Goal: Complete application form

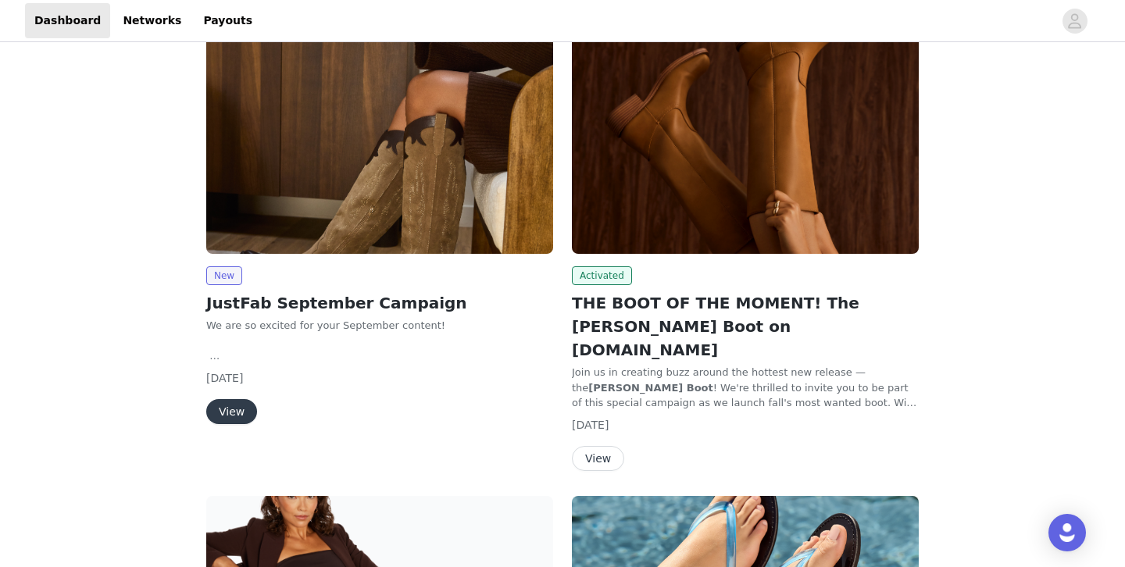
scroll to position [146, 0]
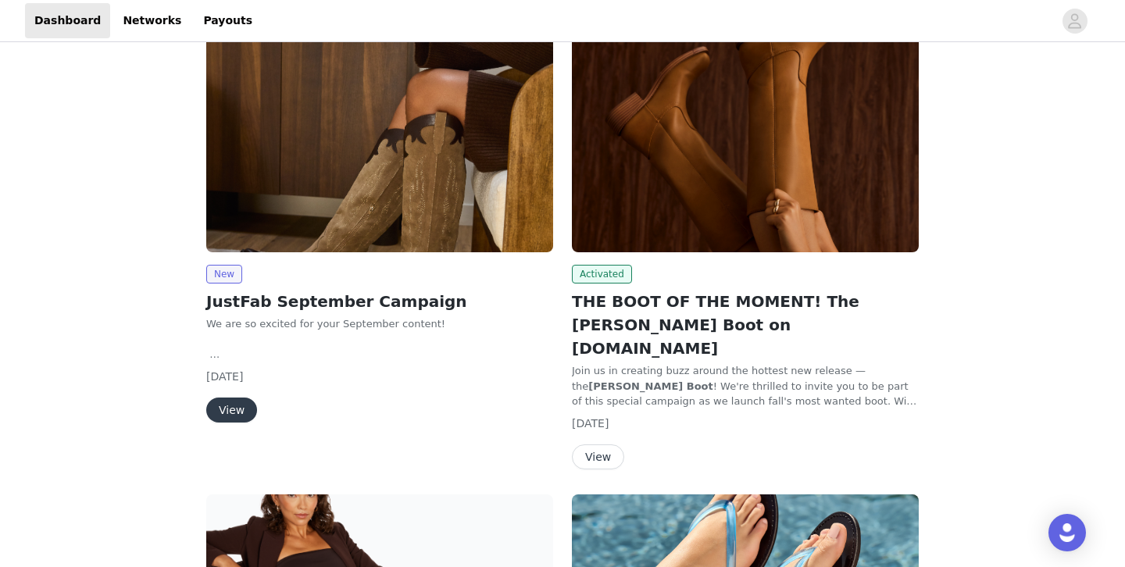
click at [223, 409] on button "View" at bounding box center [231, 409] width 51 height 25
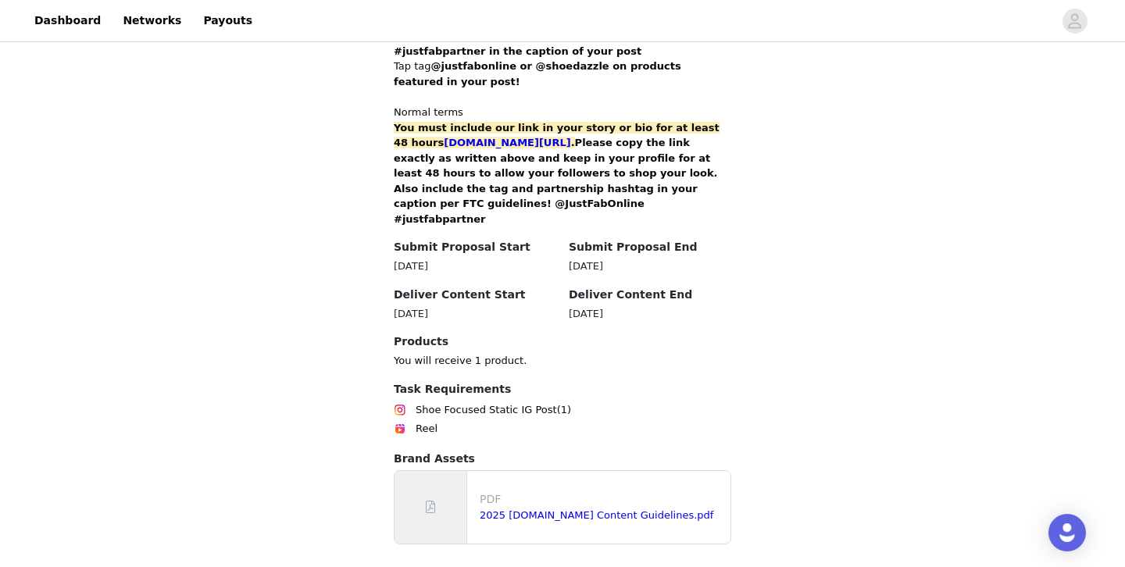
scroll to position [1081, 0]
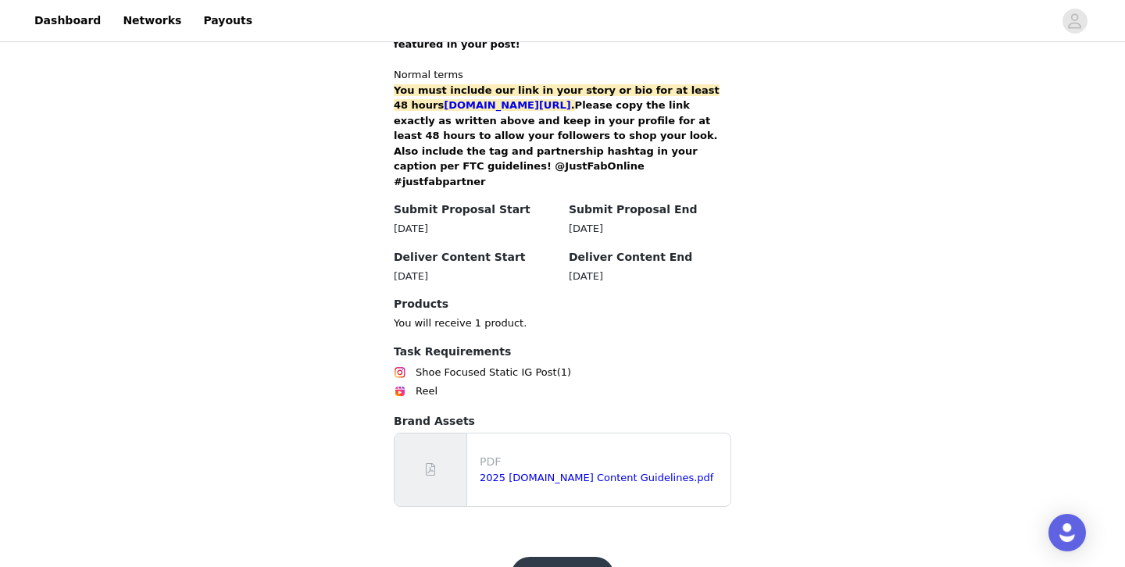
click at [574, 557] on button "Get Started" at bounding box center [563, 575] width 104 height 37
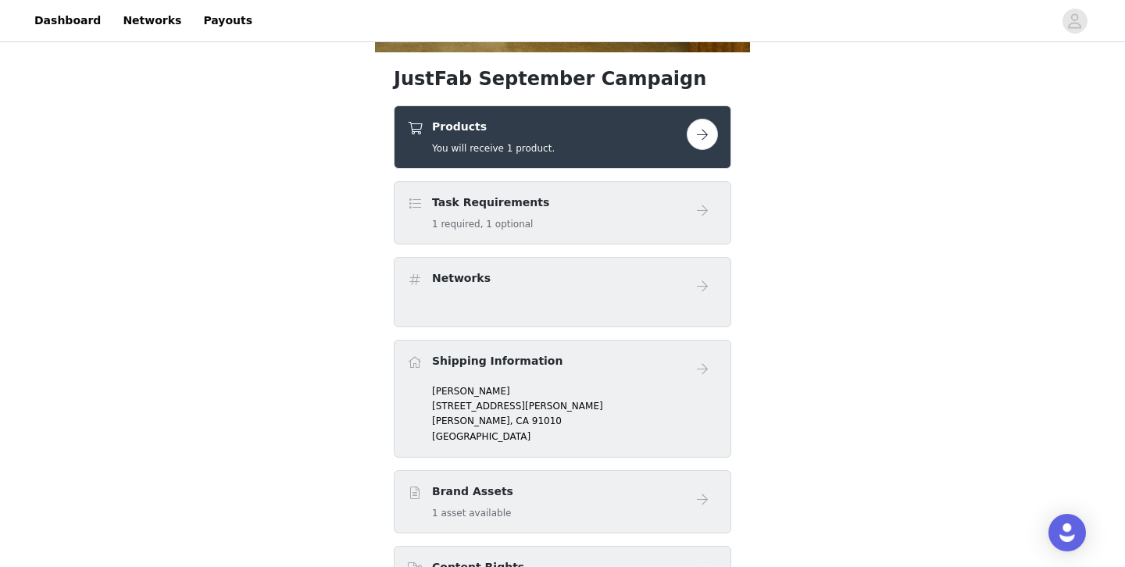
scroll to position [494, 0]
click at [711, 131] on button "button" at bounding box center [701, 133] width 31 height 31
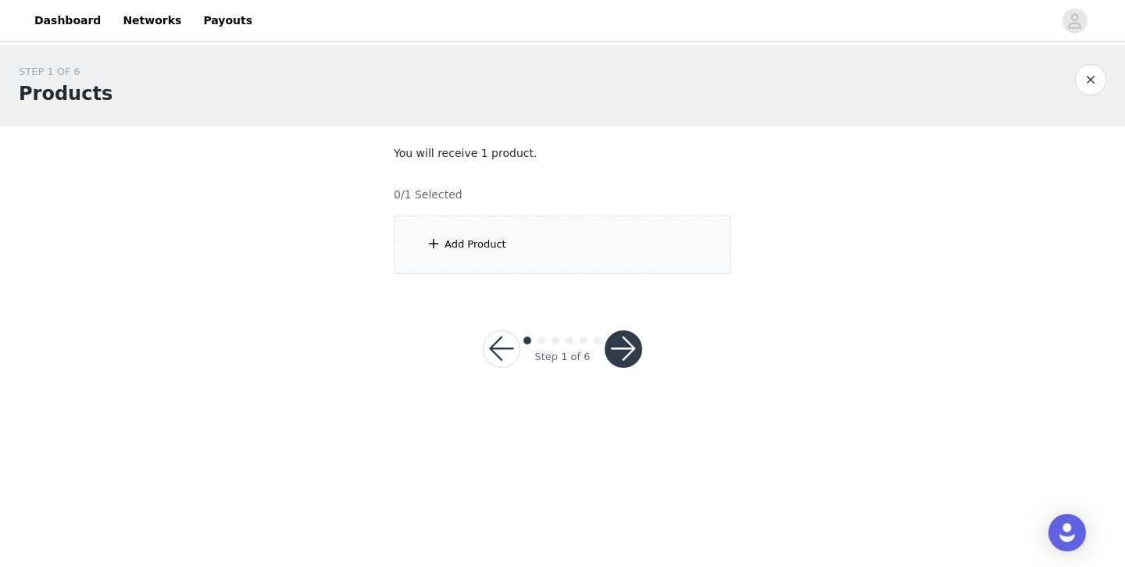
click at [433, 248] on span at bounding box center [434, 243] width 16 height 19
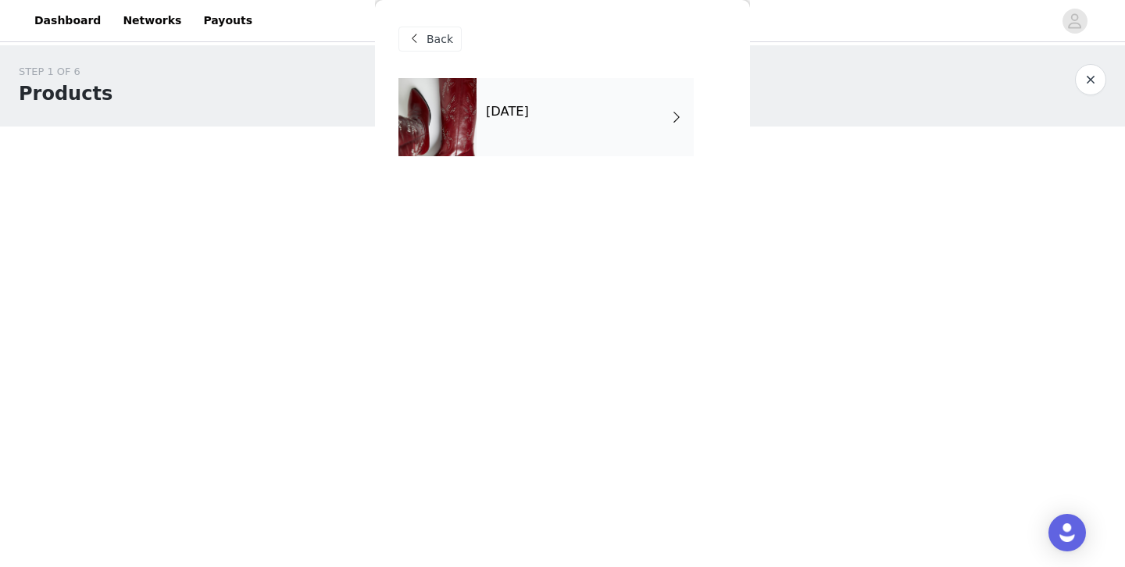
click at [692, 115] on div "September 2025" at bounding box center [584, 117] width 217 height 78
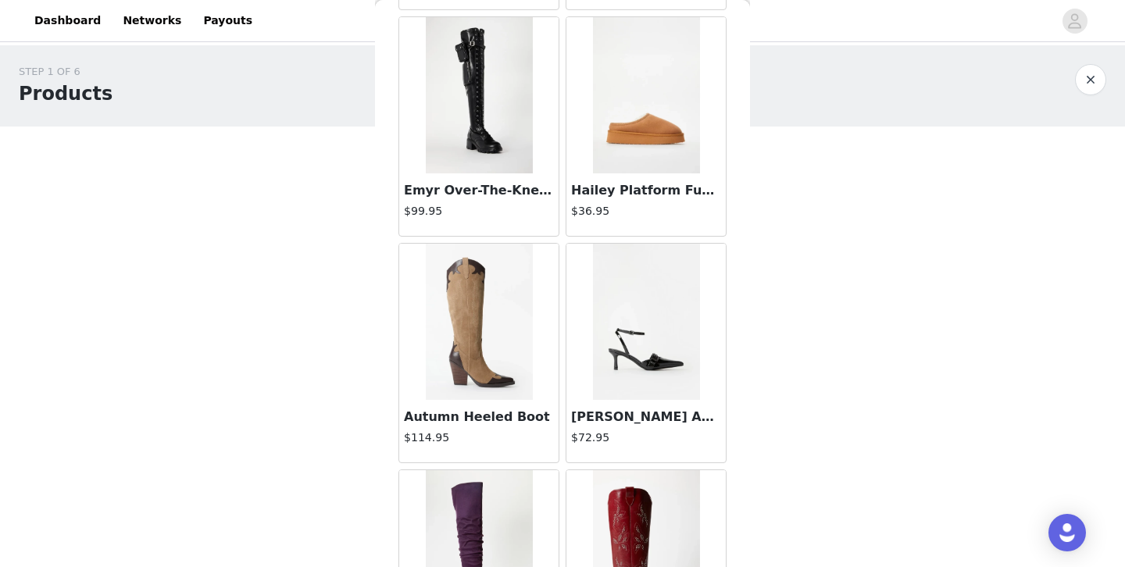
scroll to position [749, 0]
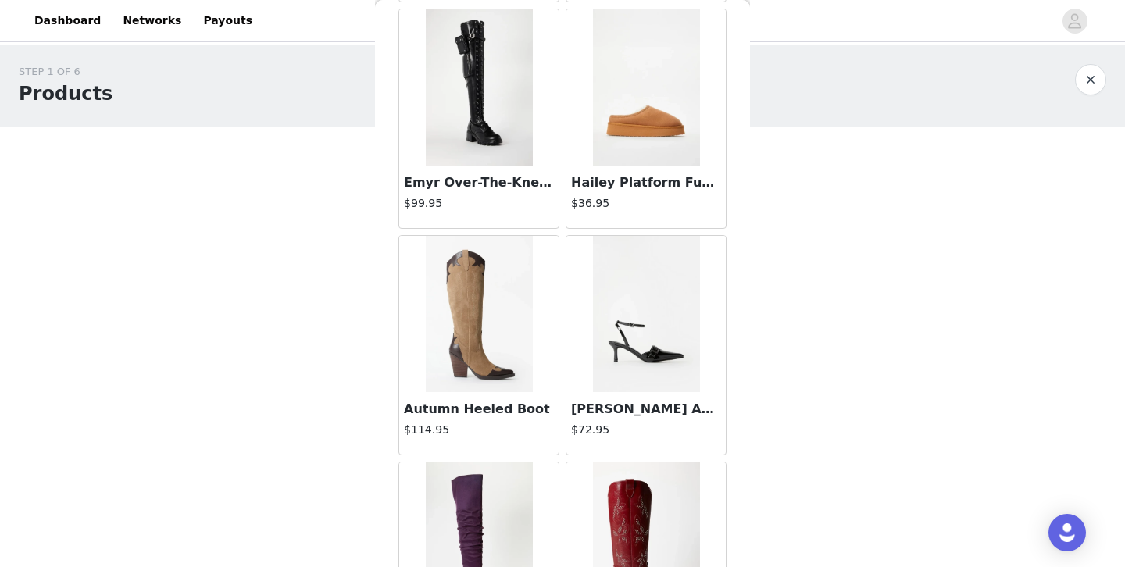
click at [488, 369] on img at bounding box center [479, 314] width 107 height 156
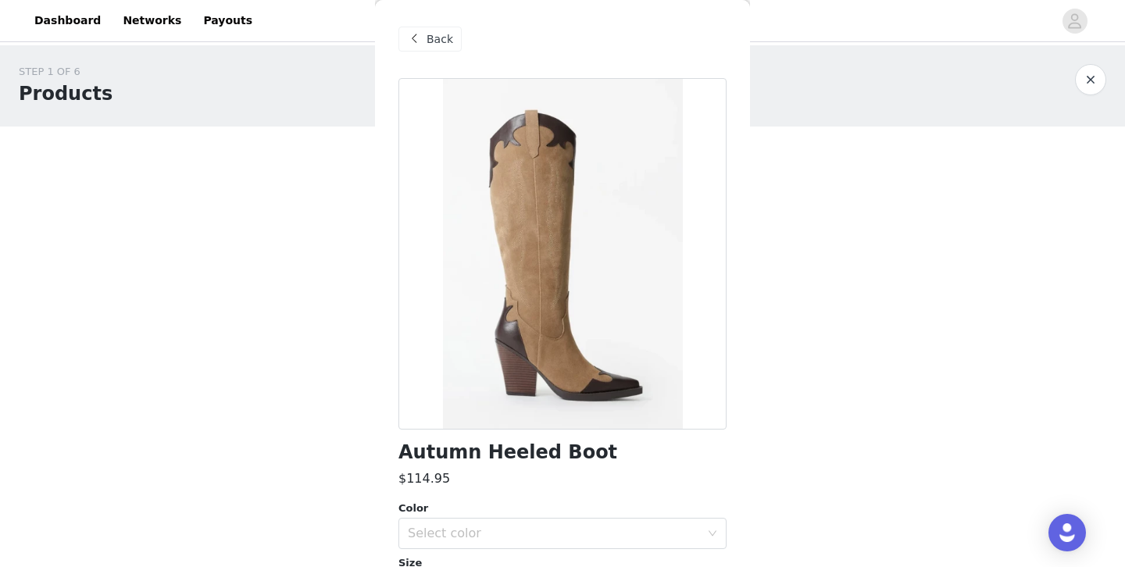
scroll to position [160, 0]
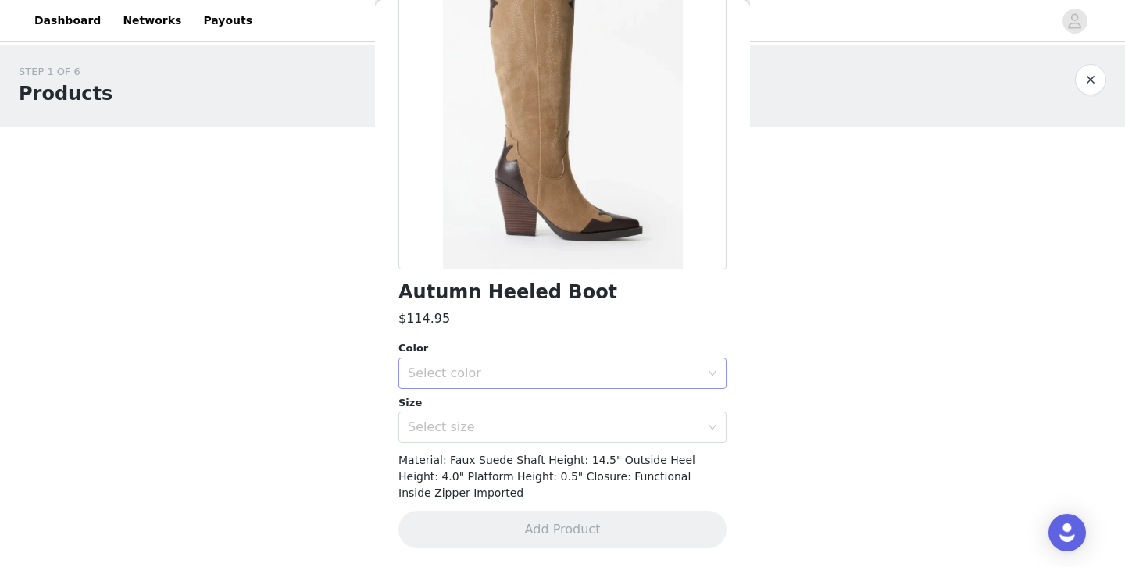
click at [686, 371] on div "Select color" at bounding box center [554, 373] width 292 height 16
click at [676, 403] on li "Taupe/ Coffee" at bounding box center [562, 407] width 328 height 25
click at [711, 423] on icon "icon: down" at bounding box center [712, 426] width 9 height 9
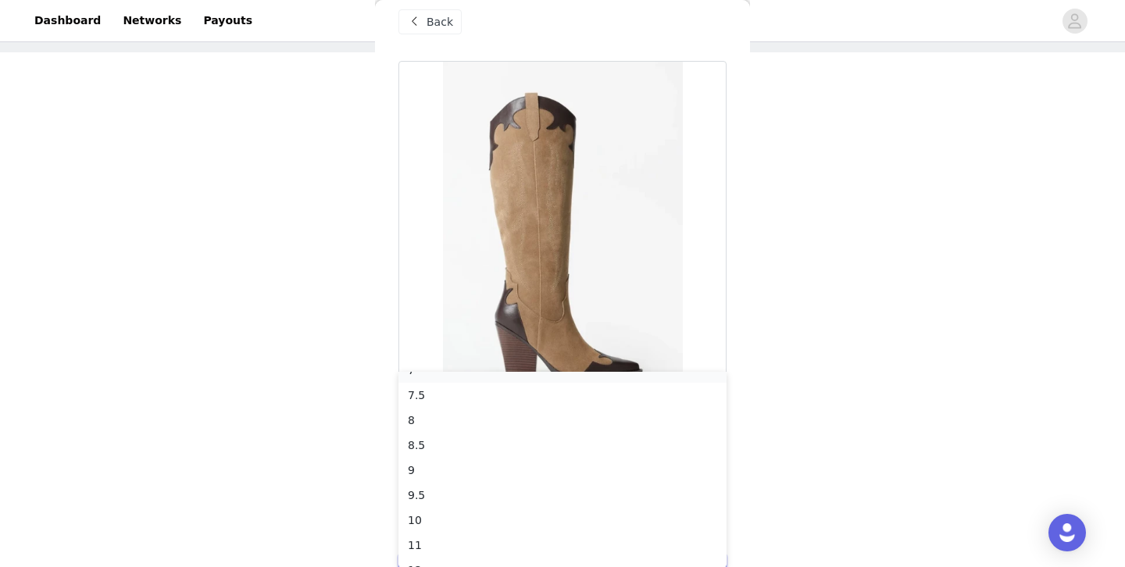
scroll to position [78, 0]
click at [477, 459] on li "8.5" at bounding box center [562, 459] width 328 height 25
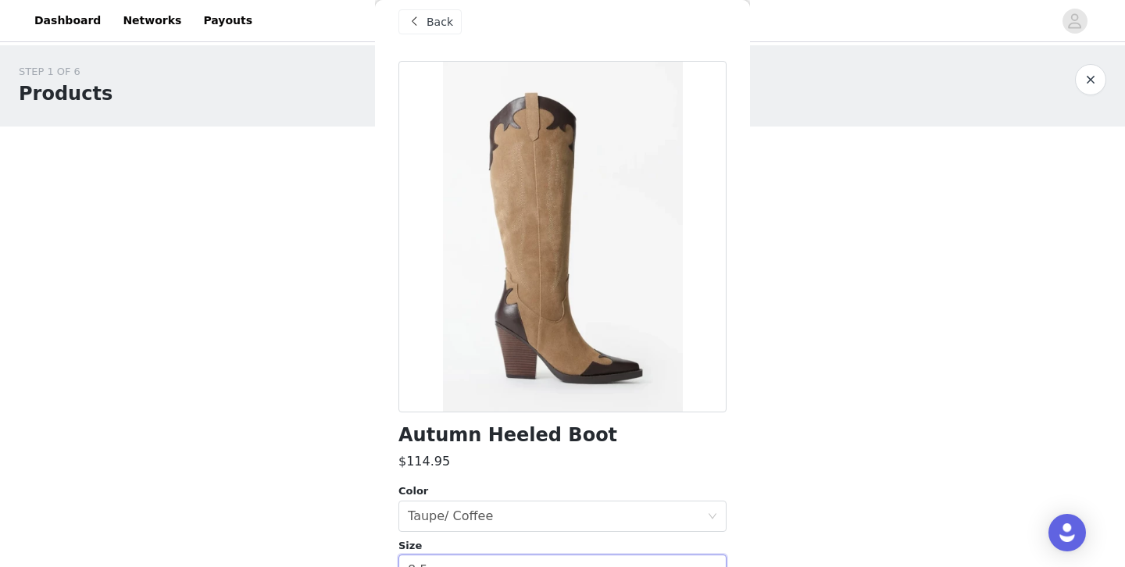
scroll to position [160, 0]
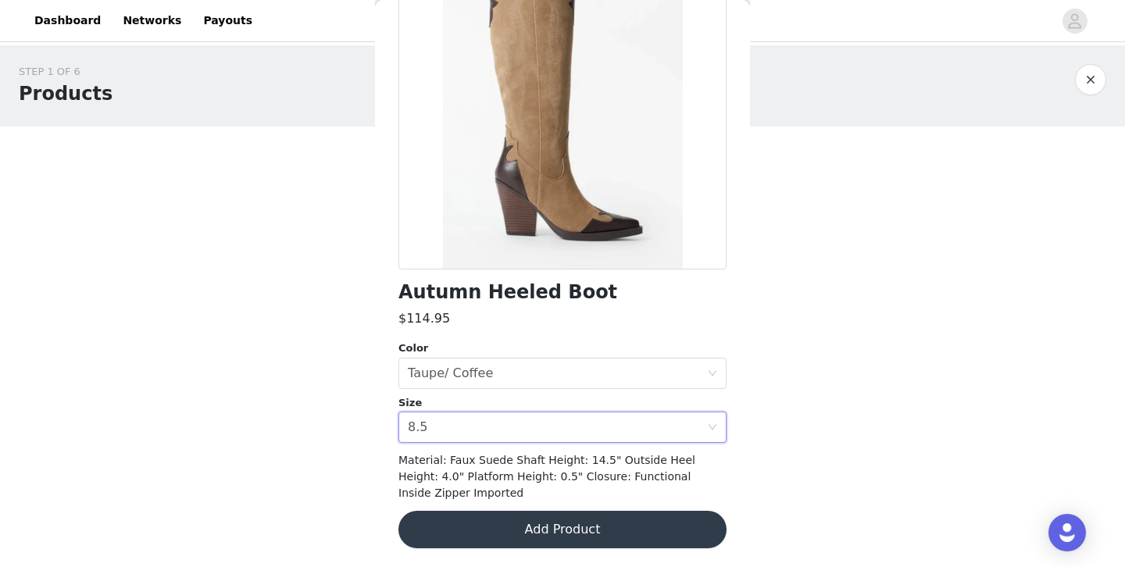
click at [578, 529] on button "Add Product" at bounding box center [562, 529] width 328 height 37
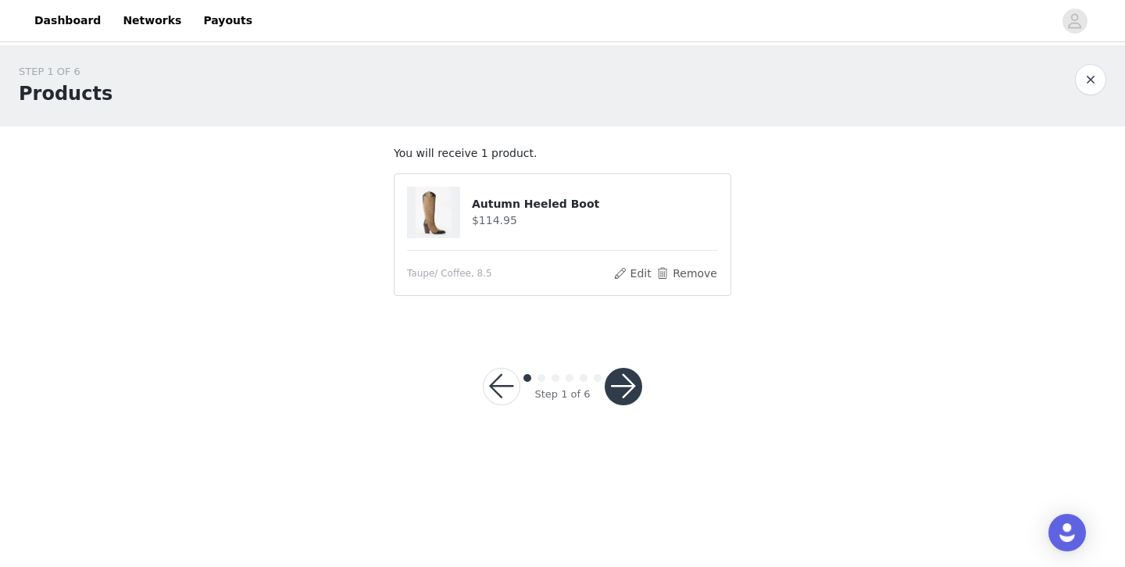
click at [630, 380] on button "button" at bounding box center [622, 386] width 37 height 37
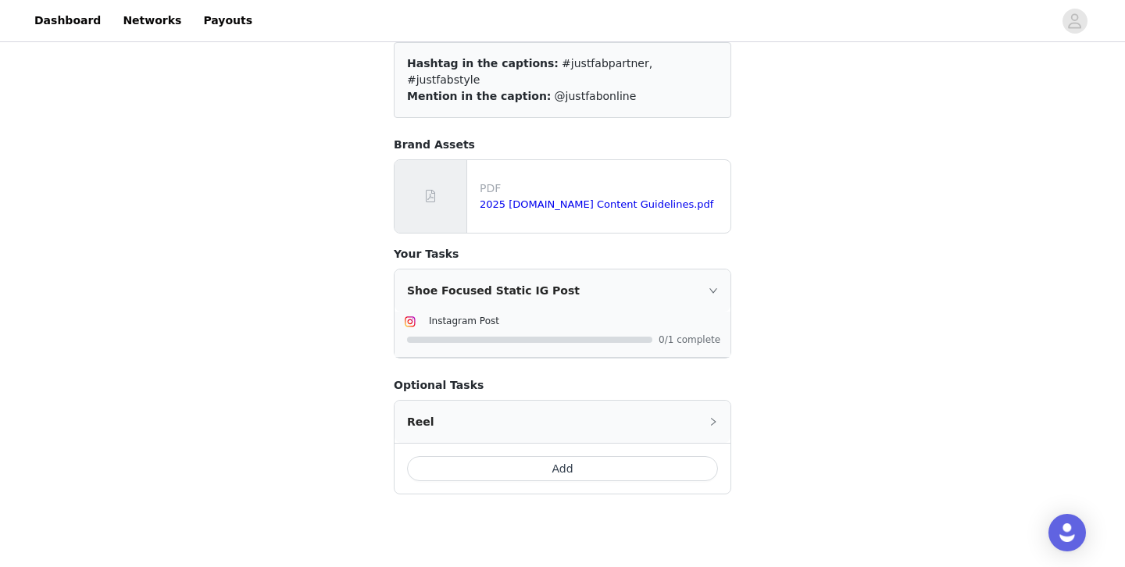
scroll to position [186, 0]
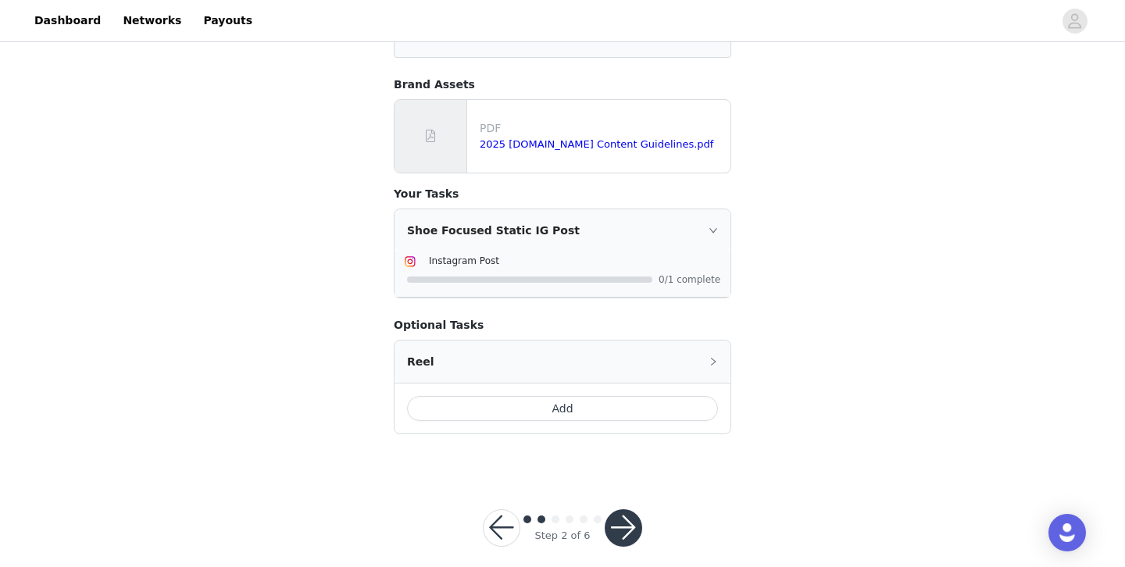
click at [626, 513] on button "button" at bounding box center [622, 527] width 37 height 37
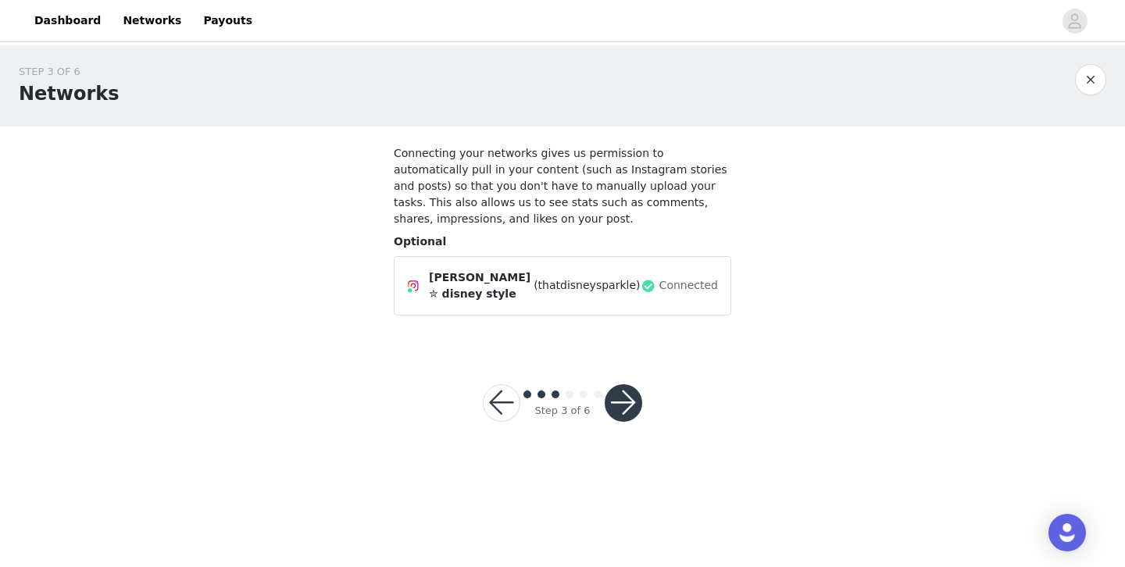
click at [625, 401] on button "button" at bounding box center [622, 402] width 37 height 37
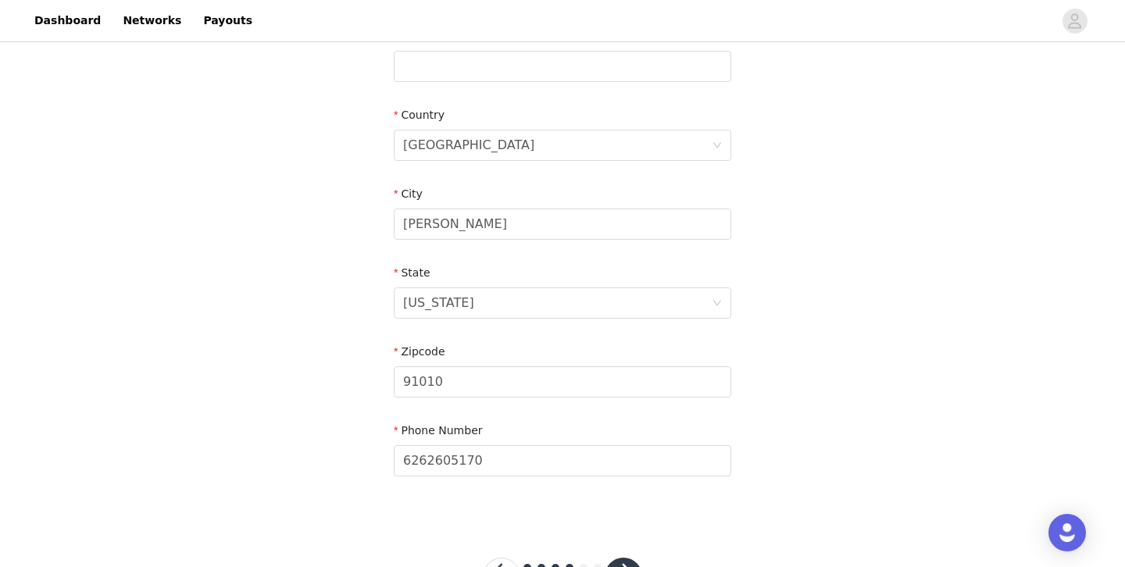
scroll to position [497, 0]
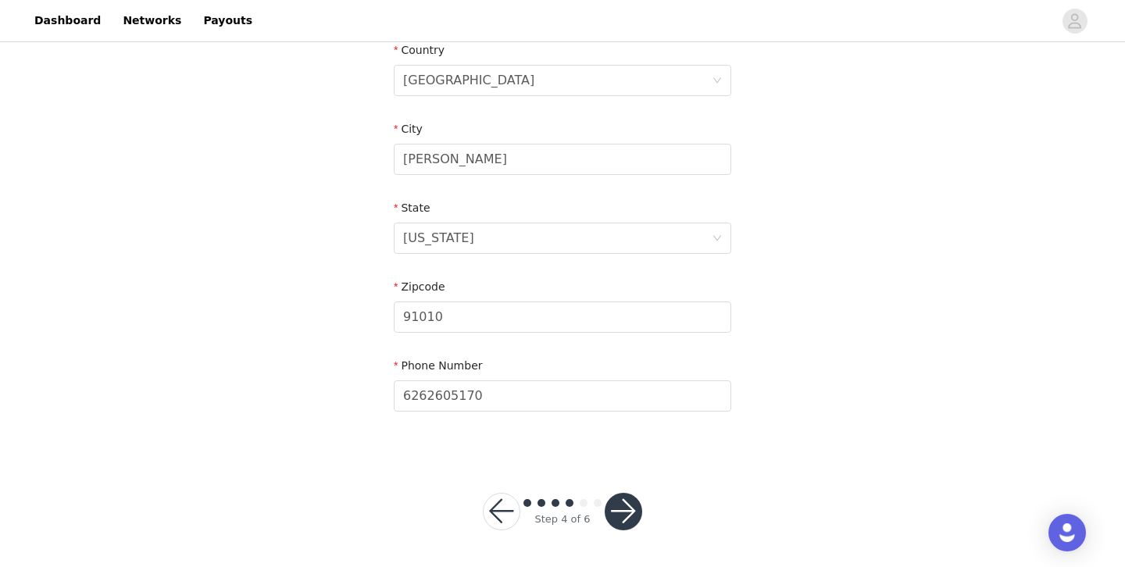
click at [629, 517] on button "button" at bounding box center [622, 511] width 37 height 37
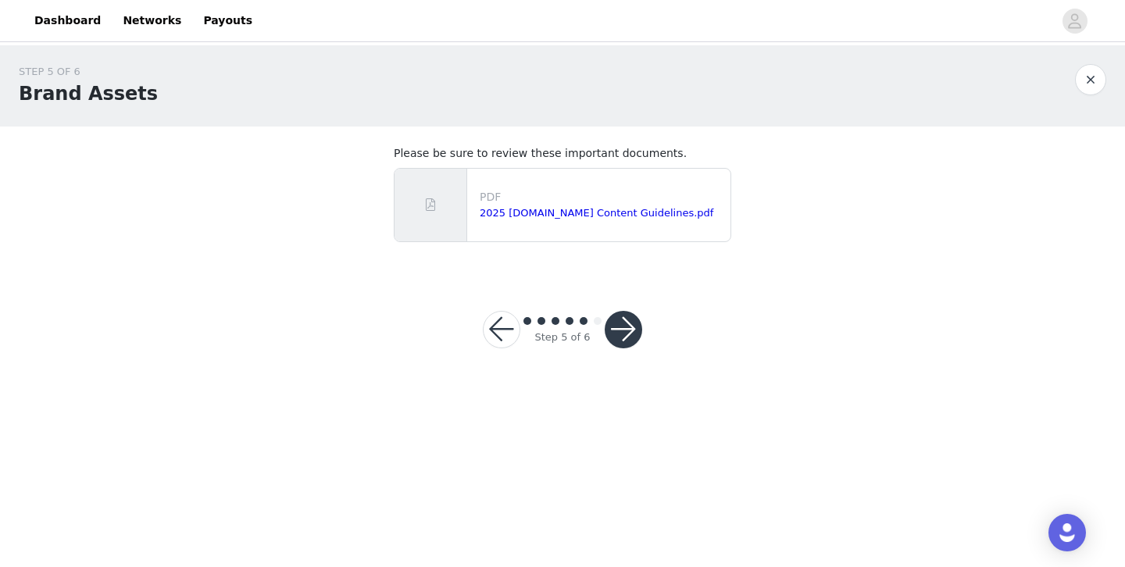
click at [627, 335] on button "button" at bounding box center [622, 329] width 37 height 37
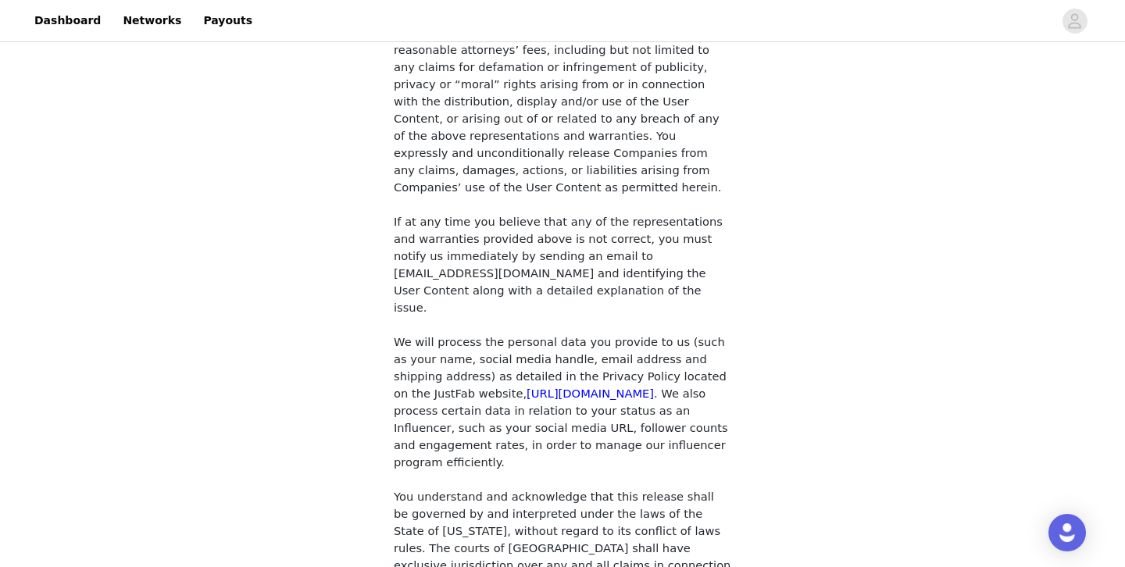
scroll to position [1406, 0]
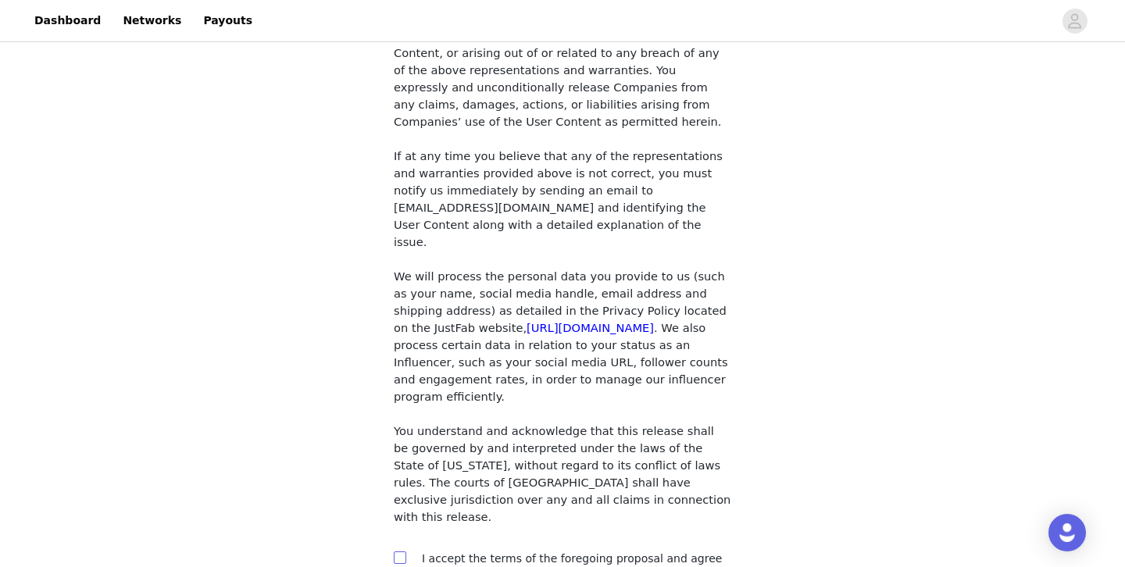
click at [402, 551] on input "checkbox" at bounding box center [399, 556] width 11 height 11
checkbox input "true"
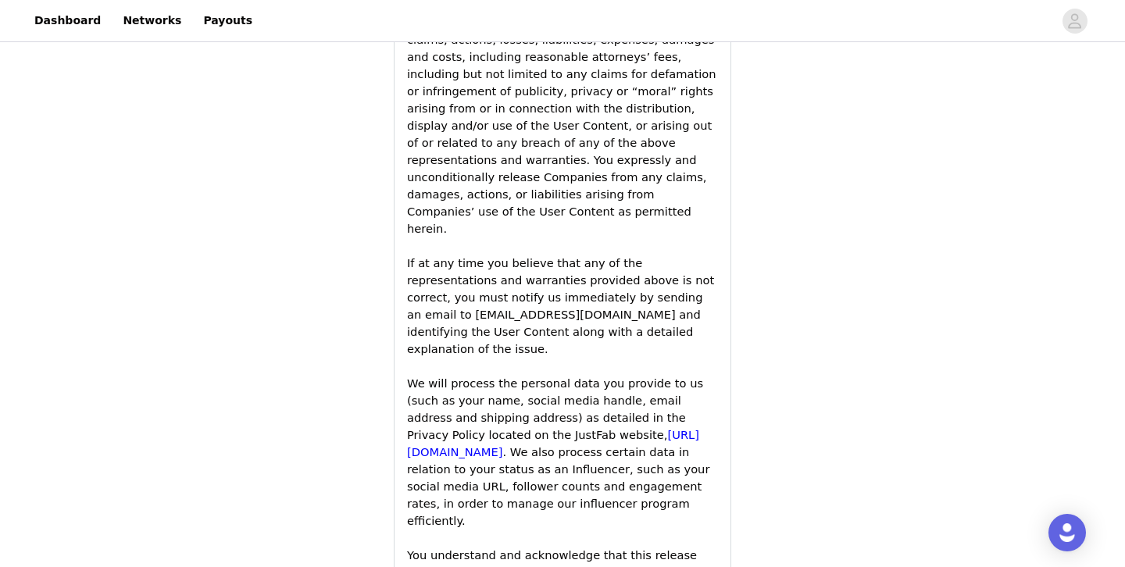
scroll to position [2561, 0]
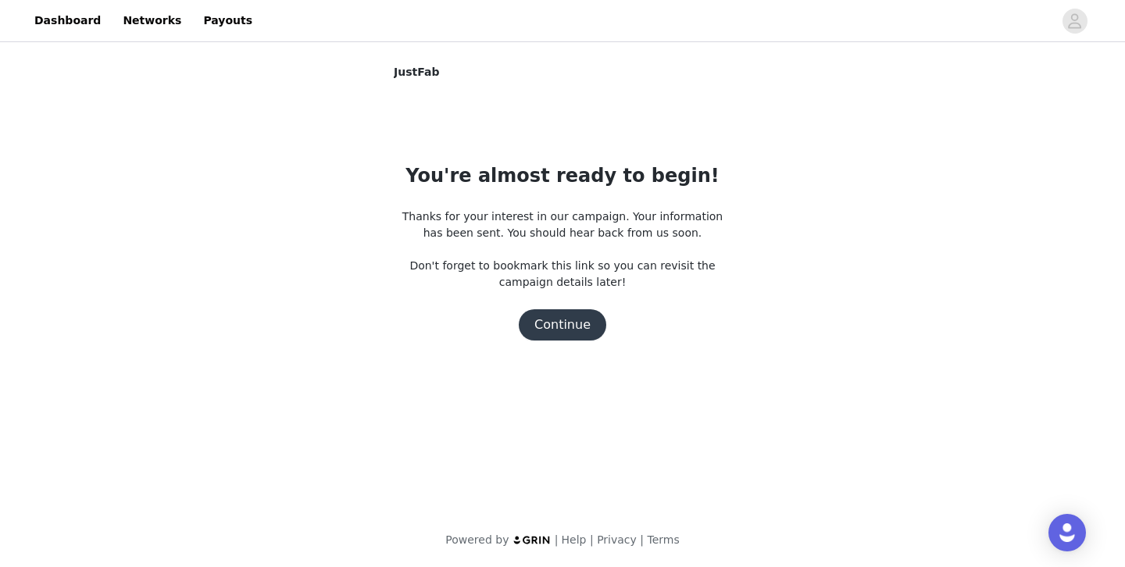
scroll to position [0, 0]
click at [565, 325] on button "Continue" at bounding box center [562, 324] width 87 height 31
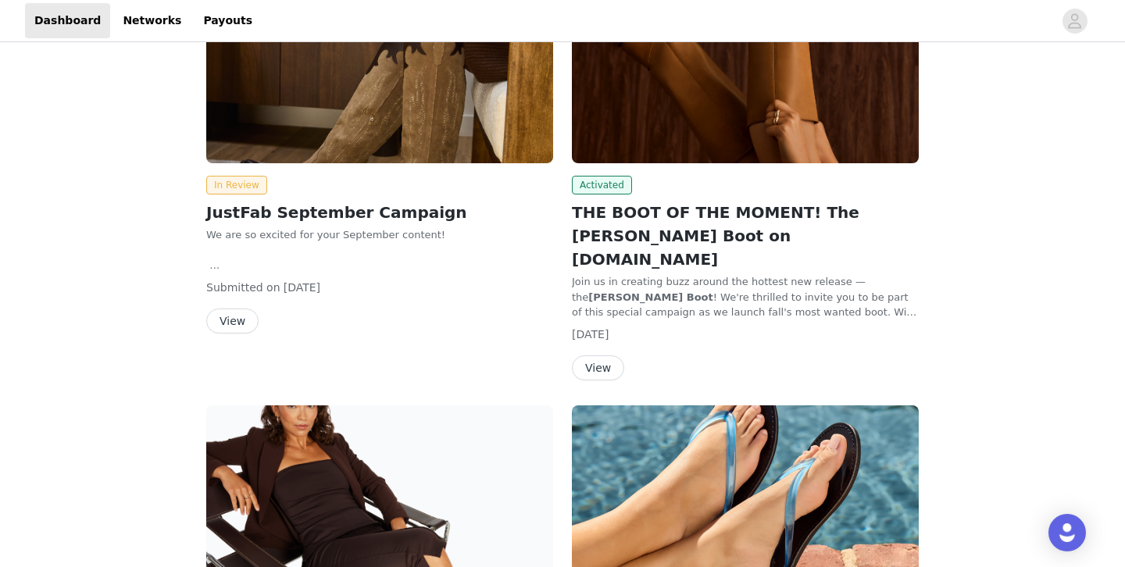
scroll to position [264, 0]
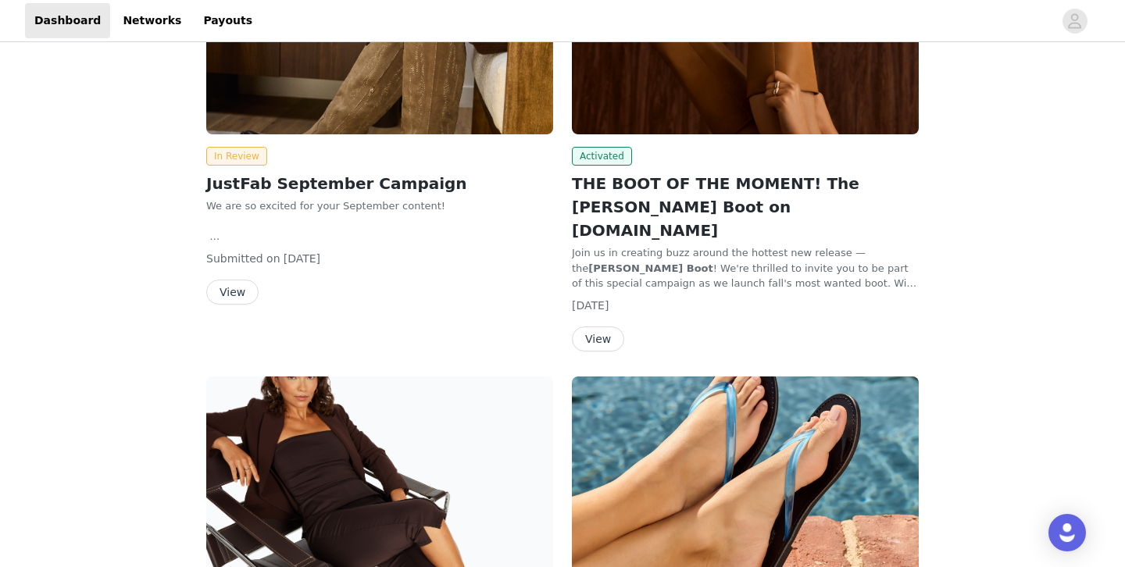
click at [601, 326] on button "View" at bounding box center [598, 338] width 52 height 25
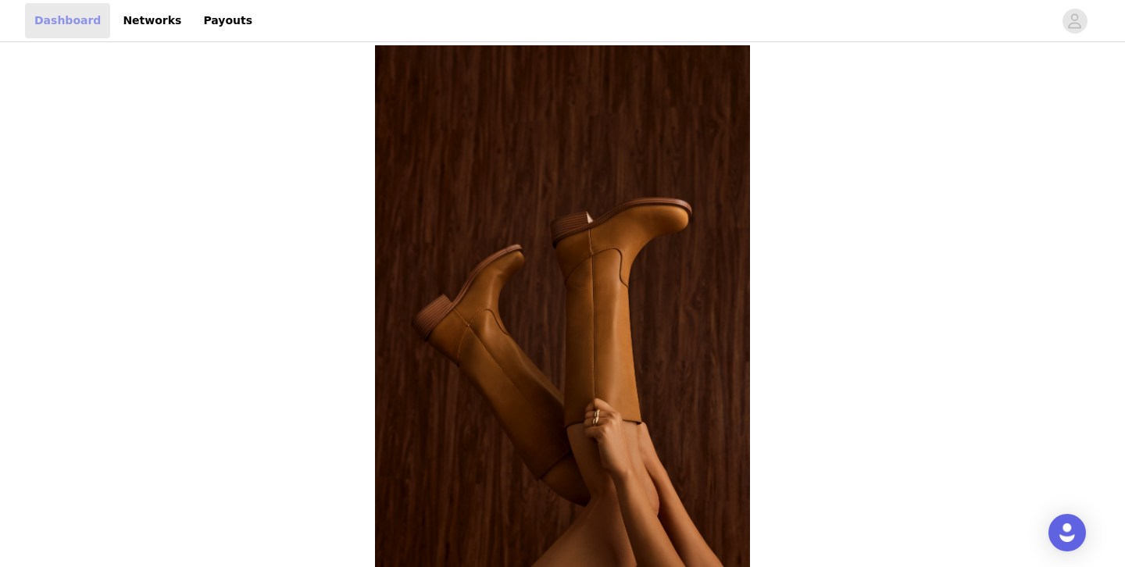
click at [80, 25] on link "Dashboard" at bounding box center [67, 20] width 85 height 35
